Goal: Task Accomplishment & Management: Manage account settings

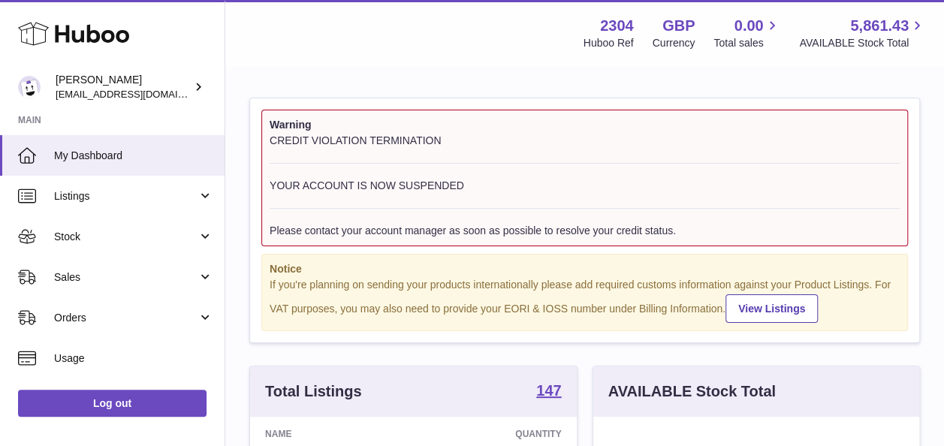
scroll to position [234, 326]
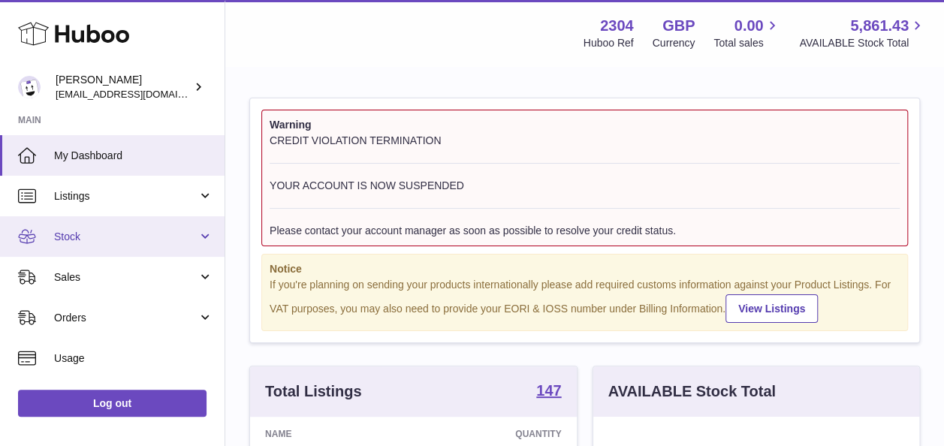
click at [66, 230] on span "Stock" at bounding box center [125, 237] width 143 height 14
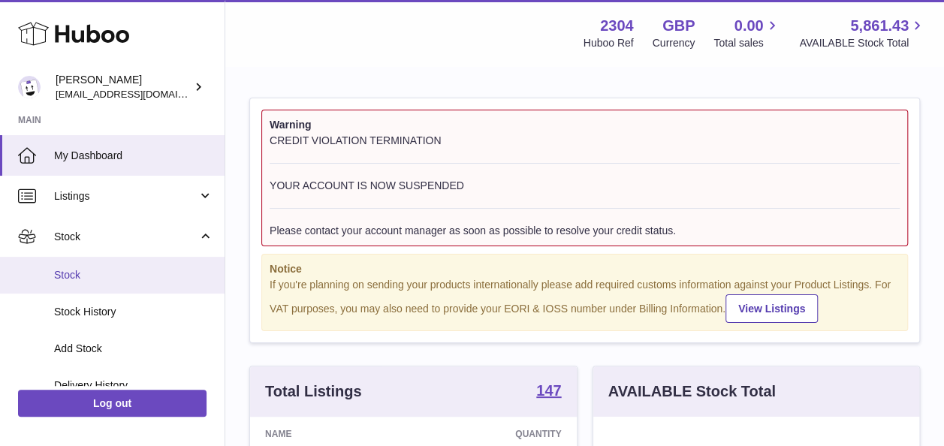
click at [75, 273] on span "Stock" at bounding box center [133, 275] width 159 height 14
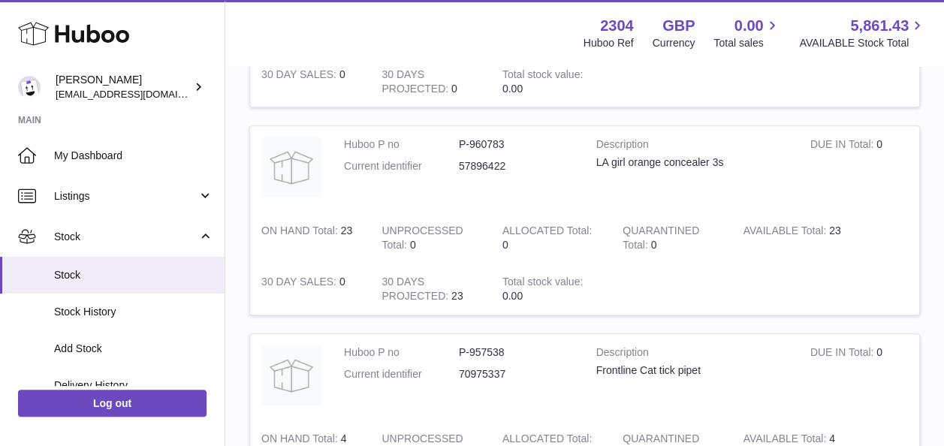
scroll to position [450, 0]
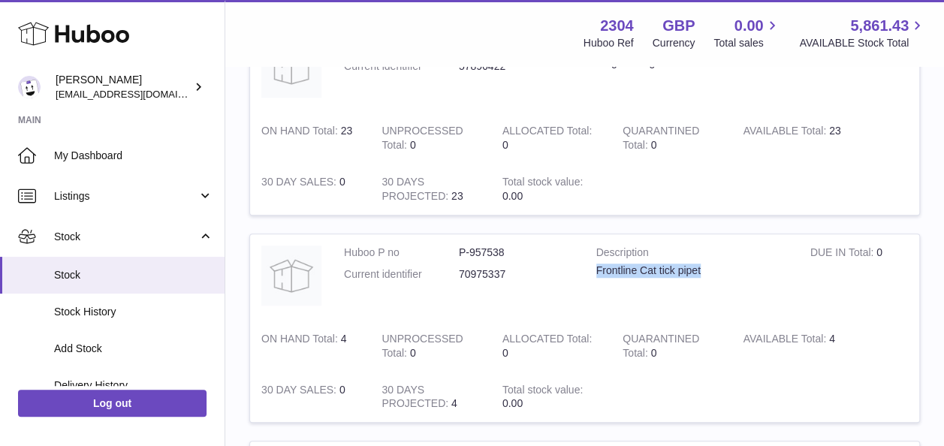
drag, startPoint x: 712, startPoint y: 267, endPoint x: 597, endPoint y: 267, distance: 115.6
click at [597, 267] on div "Frontline Cat tick pipet" at bounding box center [691, 270] width 191 height 14
copy div "Frontline Cat tick pipet"
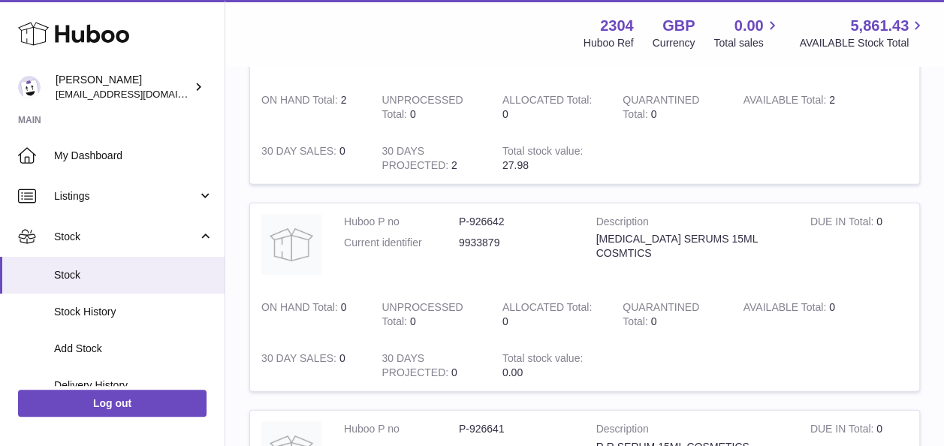
scroll to position [1952, 0]
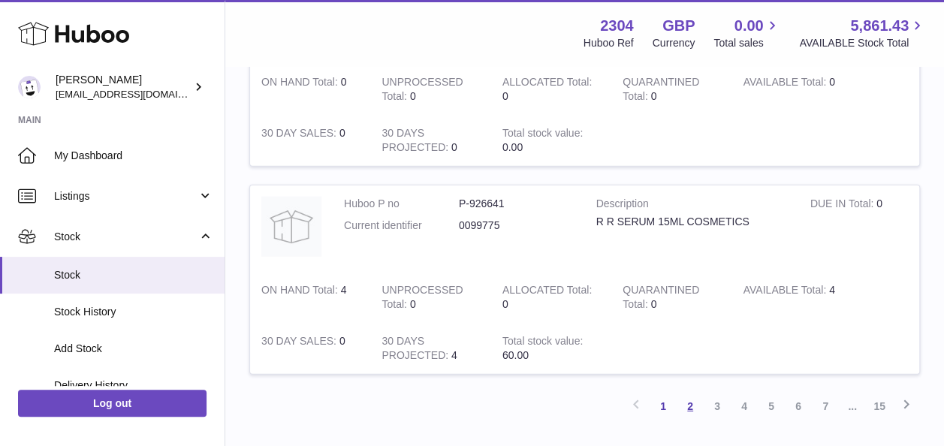
click at [692, 402] on link "2" at bounding box center [689, 406] width 27 height 27
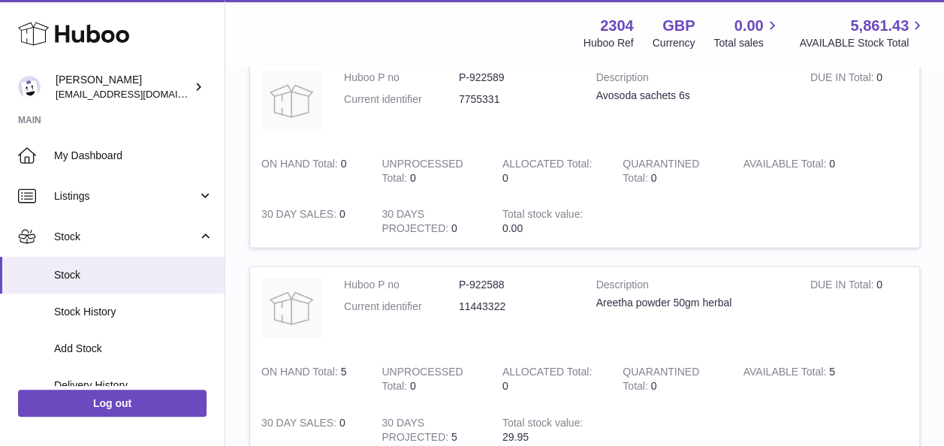
scroll to position [1118, 0]
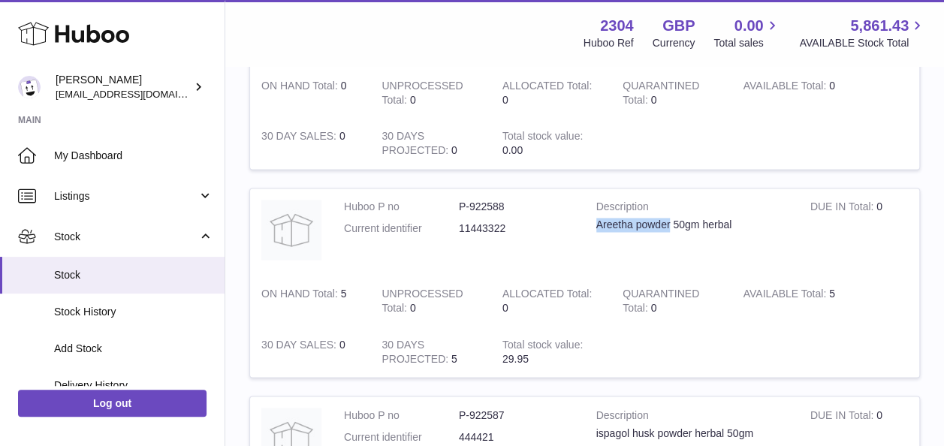
drag, startPoint x: 597, startPoint y: 221, endPoint x: 679, endPoint y: 227, distance: 82.1
click at [679, 227] on div "Areetha powder 50gm herbal" at bounding box center [691, 225] width 191 height 14
copy div "Areetha powder"
